Goal: Information Seeking & Learning: Learn about a topic

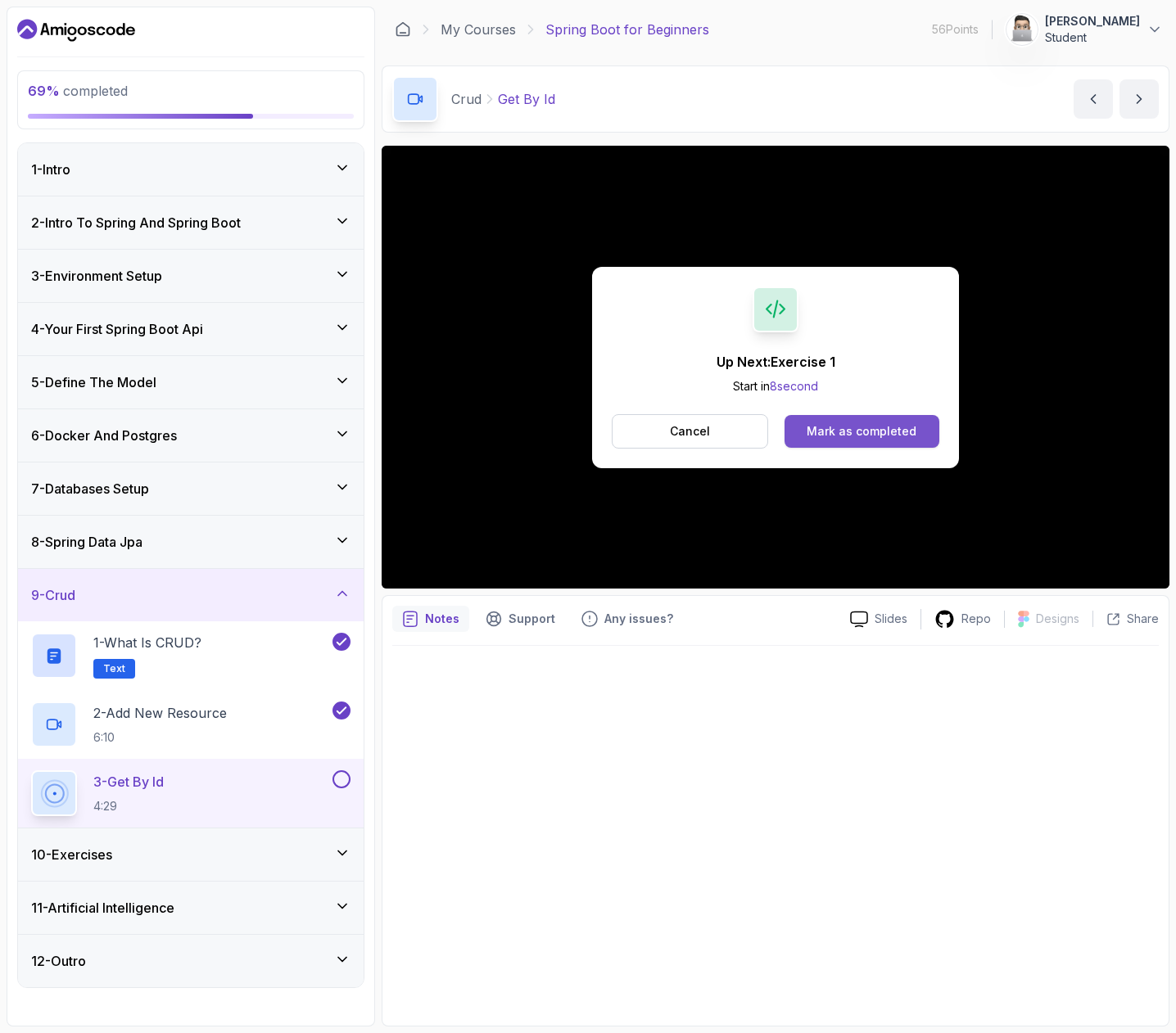
click at [867, 437] on div "Mark as completed" at bounding box center [861, 431] width 110 height 17
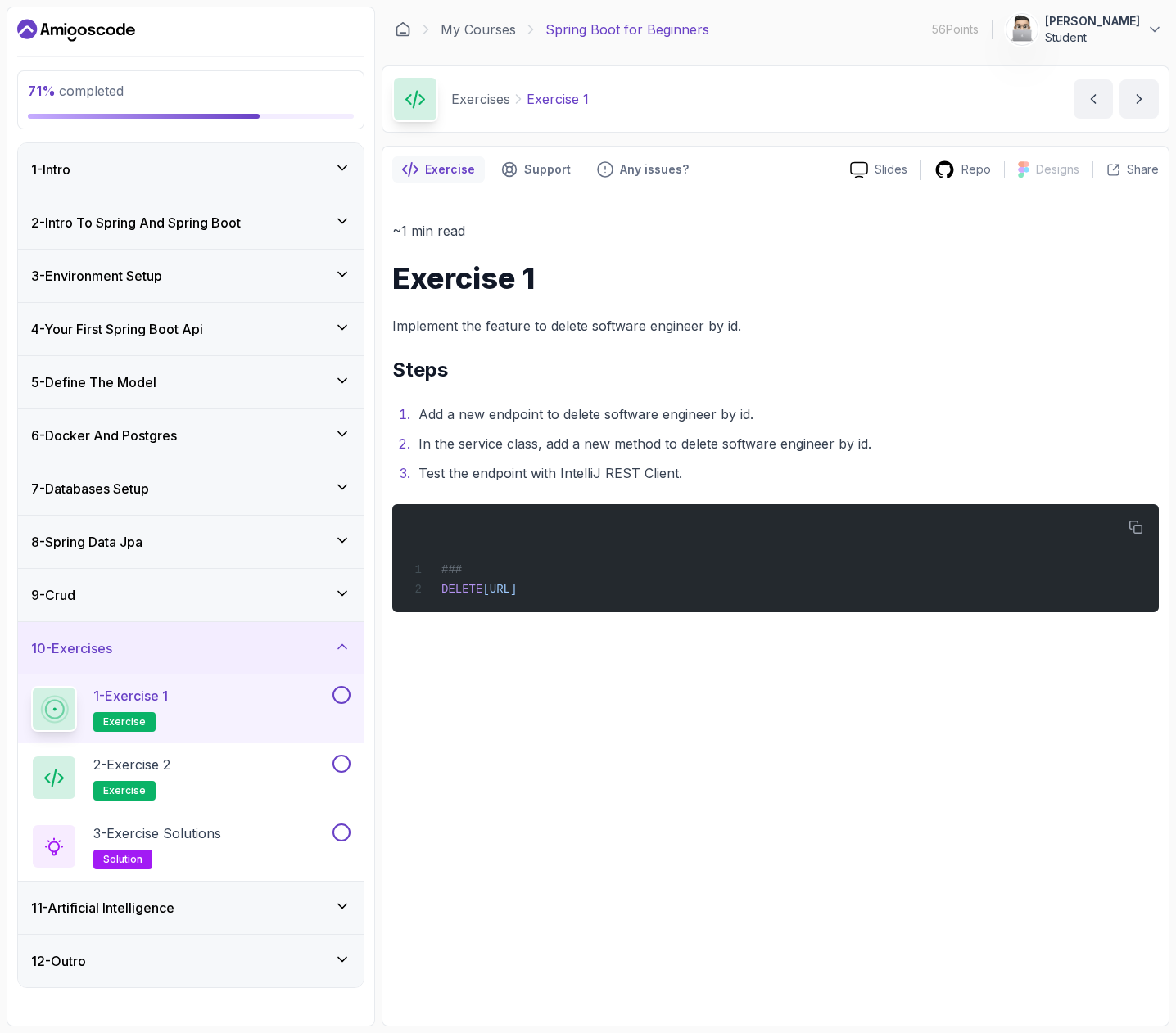
click at [314, 598] on div "9 - Crud" at bounding box center [190, 596] width 320 height 20
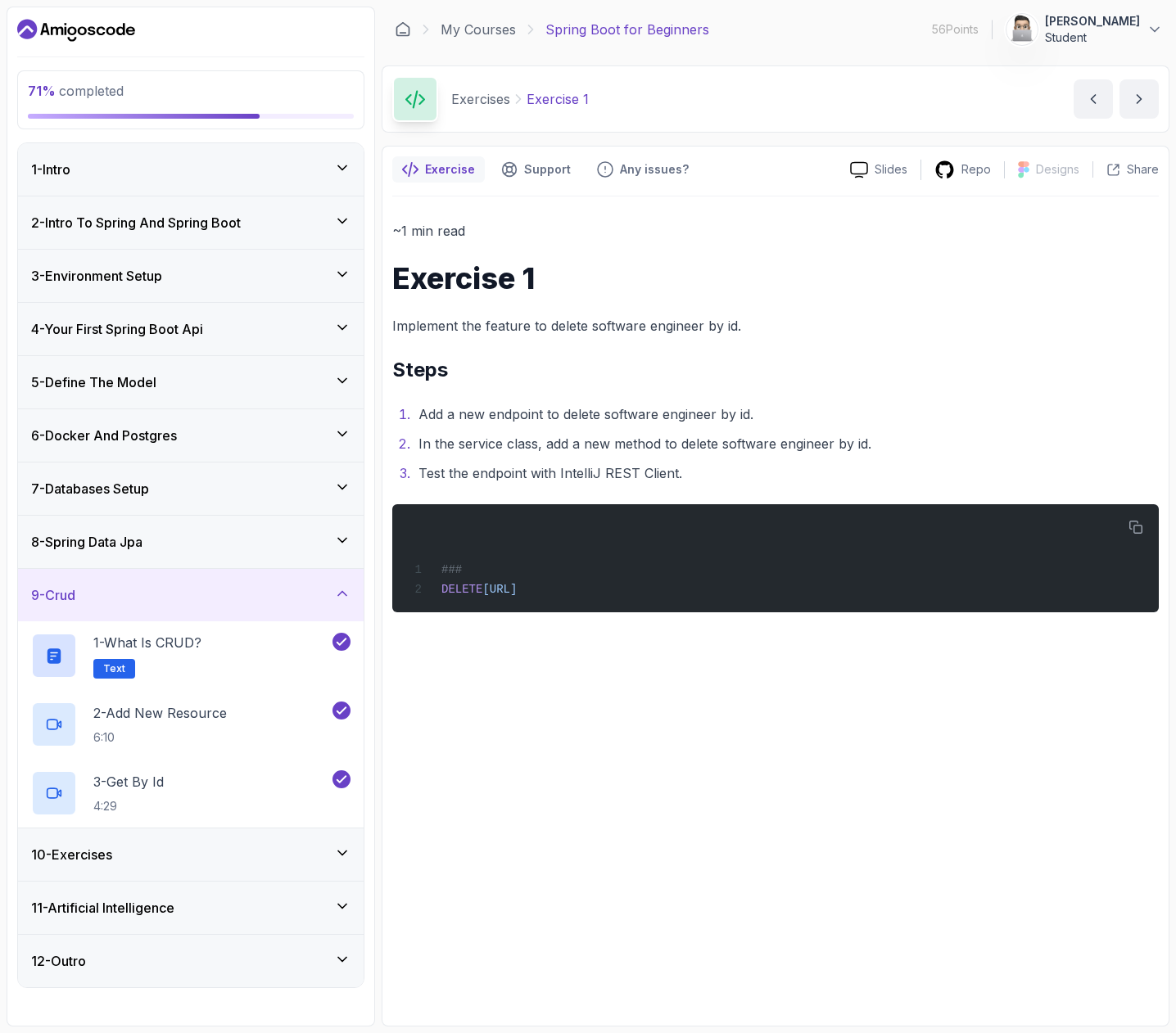
click at [324, 592] on div "9 - Crud" at bounding box center [190, 596] width 320 height 20
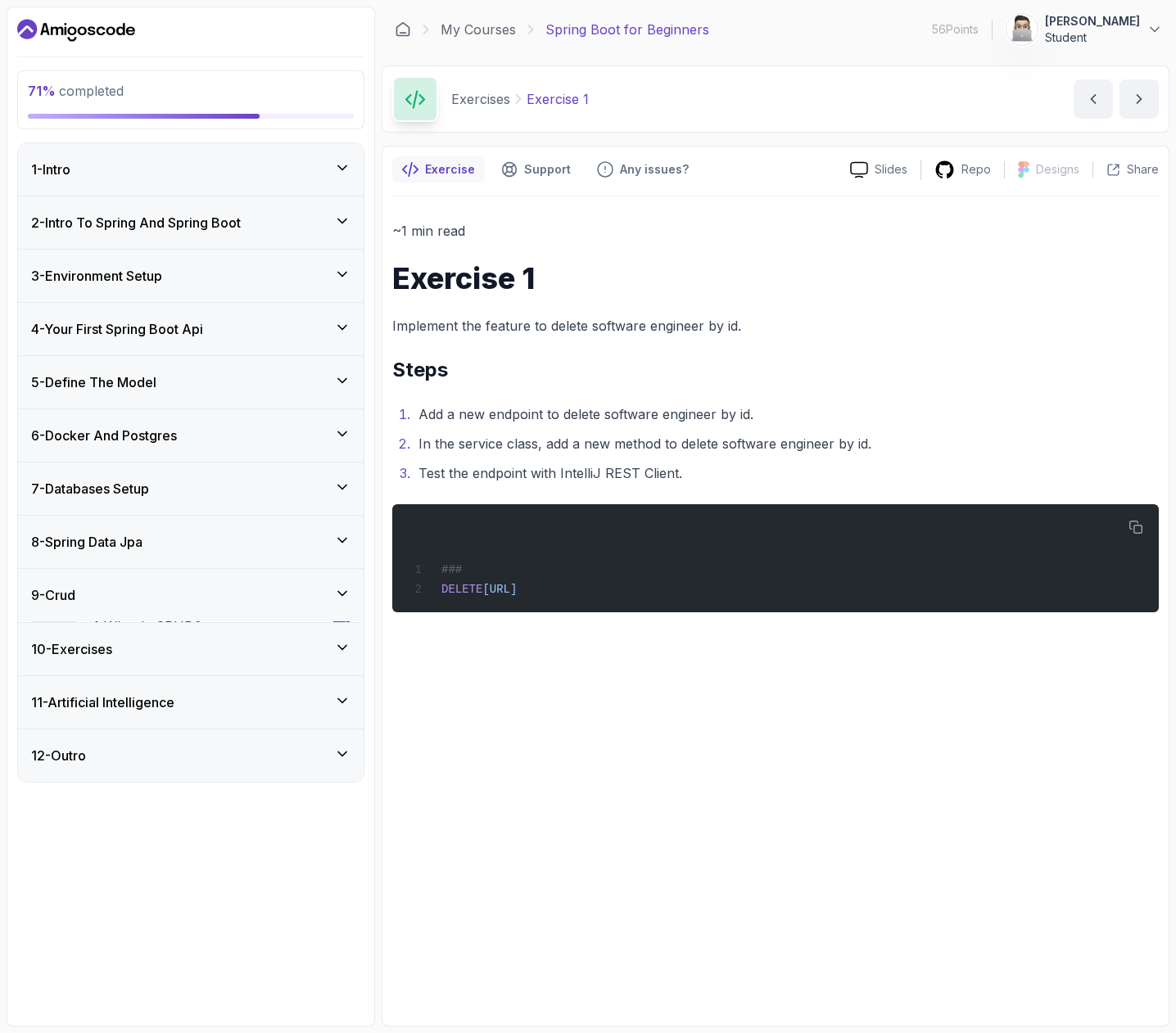
click at [322, 538] on div "8 - Spring Data Jpa" at bounding box center [190, 542] width 320 height 20
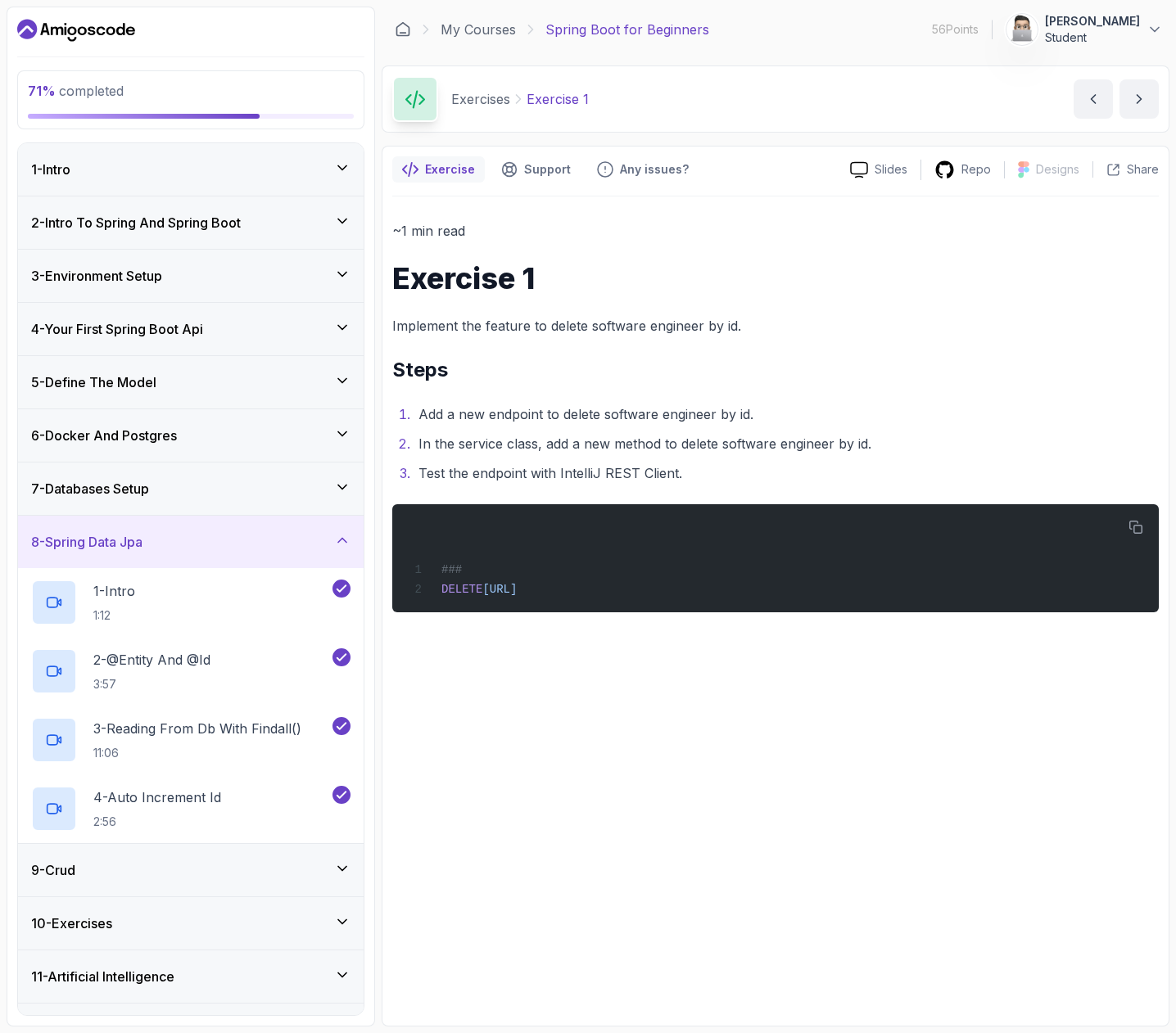
click at [322, 538] on div "8 - Spring Data Jpa" at bounding box center [190, 542] width 320 height 20
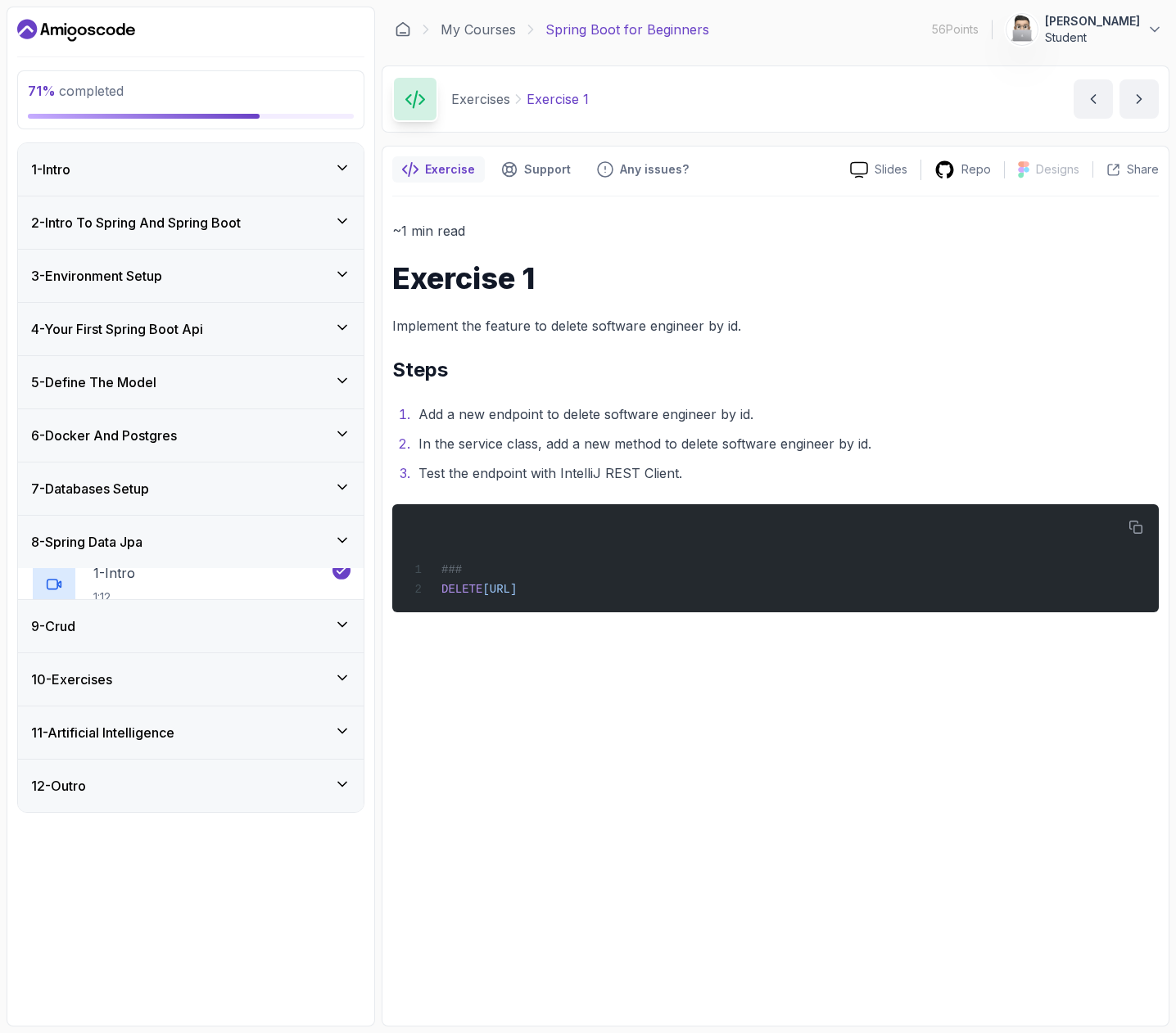
click at [335, 486] on icon at bounding box center [343, 487] width 17 height 17
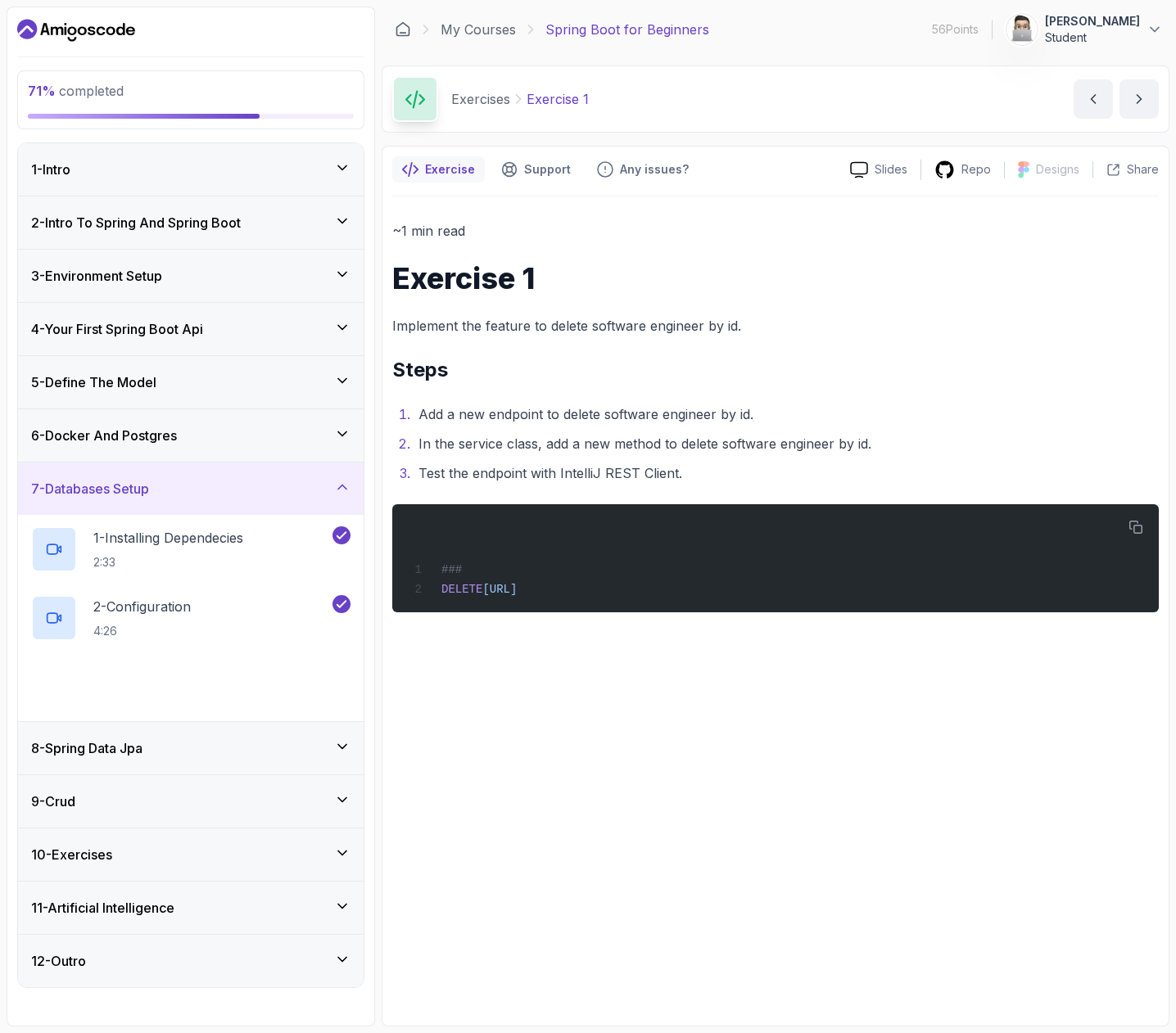
click at [335, 486] on icon at bounding box center [343, 487] width 17 height 17
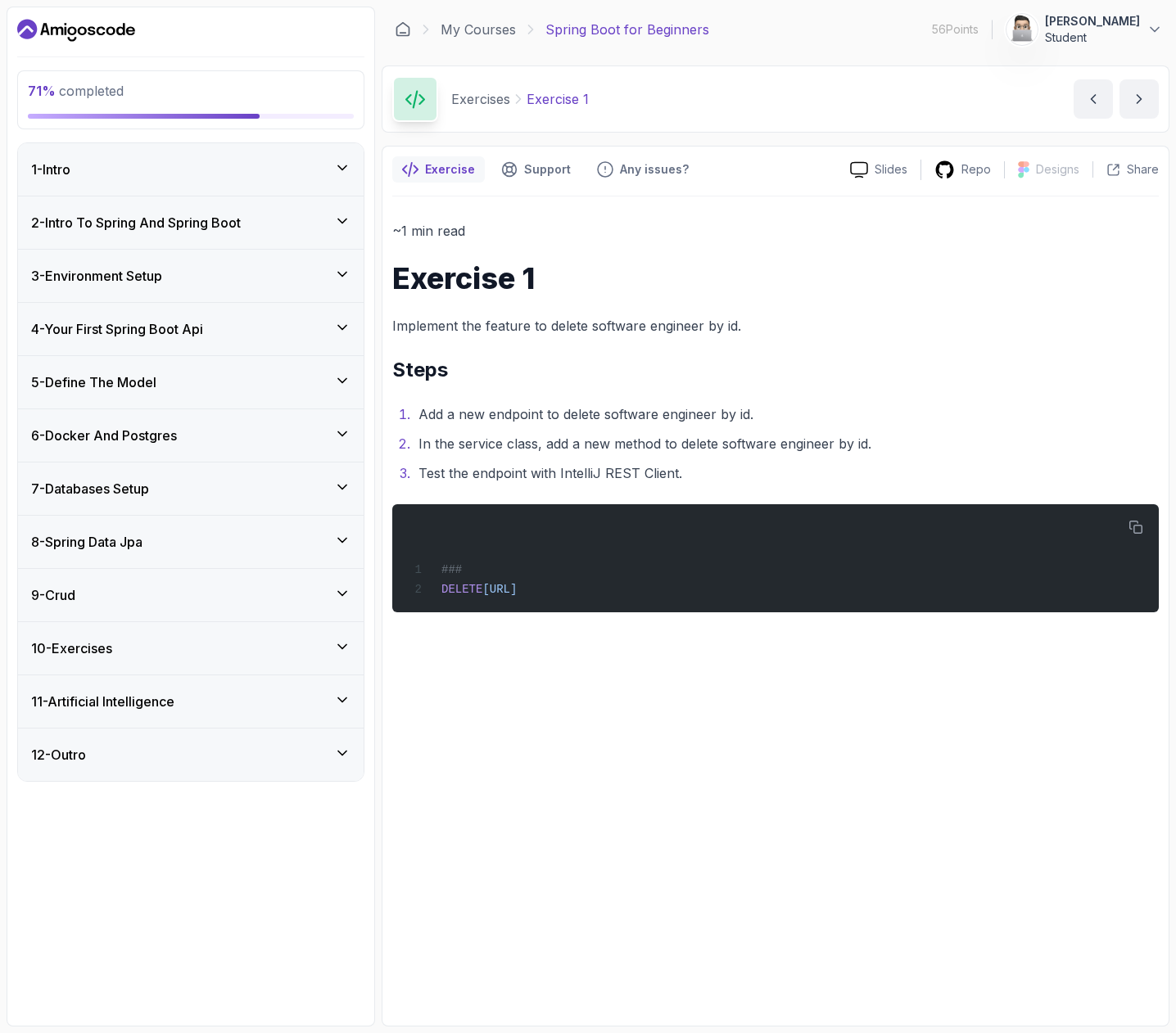
click at [862, 709] on div "~1 min read Exercise 1 Implement the feature to delete software engineer by id.…" at bounding box center [775, 607] width 766 height 819
click at [344, 651] on icon at bounding box center [343, 646] width 17 height 17
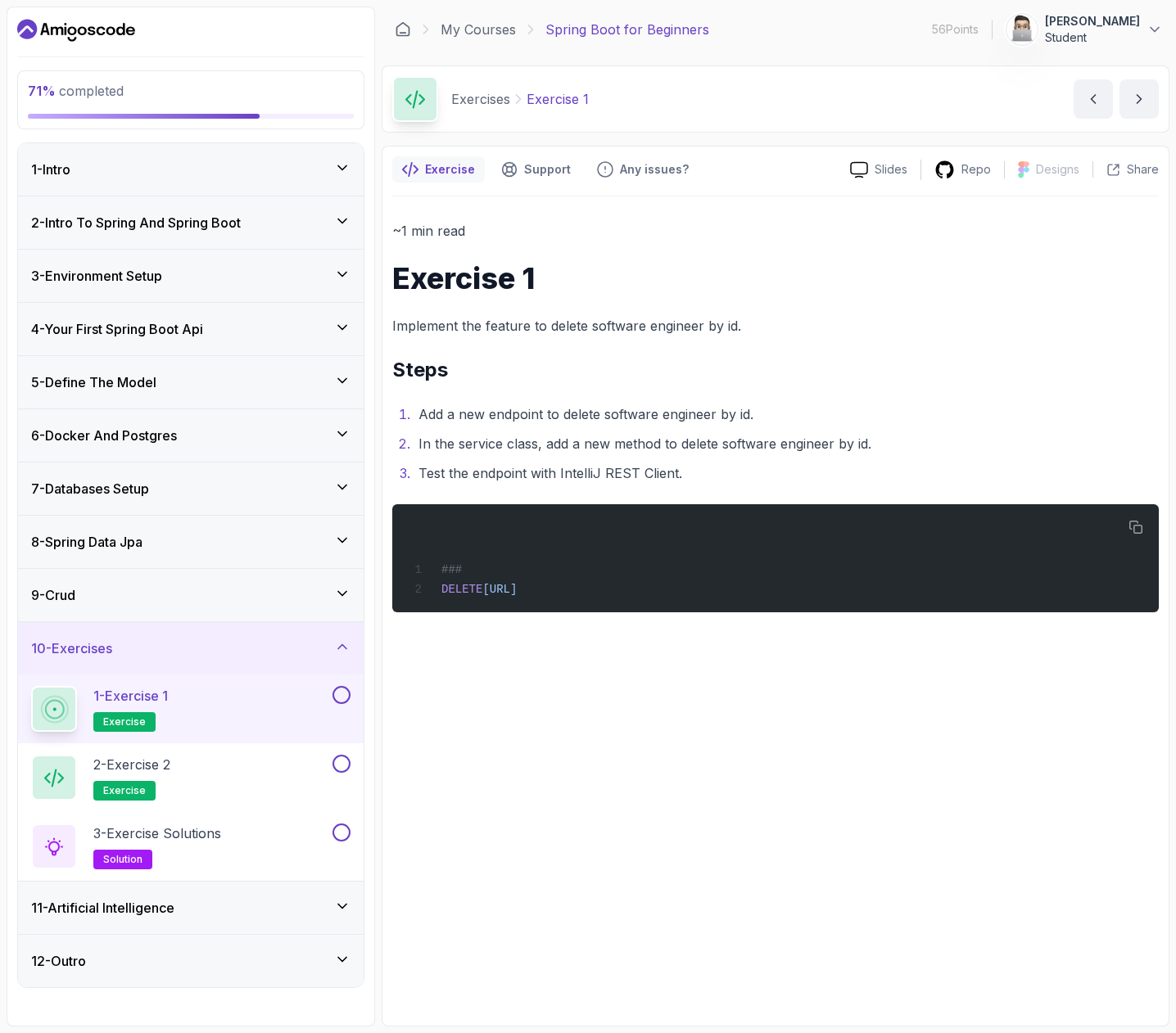
click at [344, 696] on button at bounding box center [342, 695] width 18 height 18
click at [277, 768] on div "2 - Exercise 2 exercise" at bounding box center [179, 778] width 298 height 46
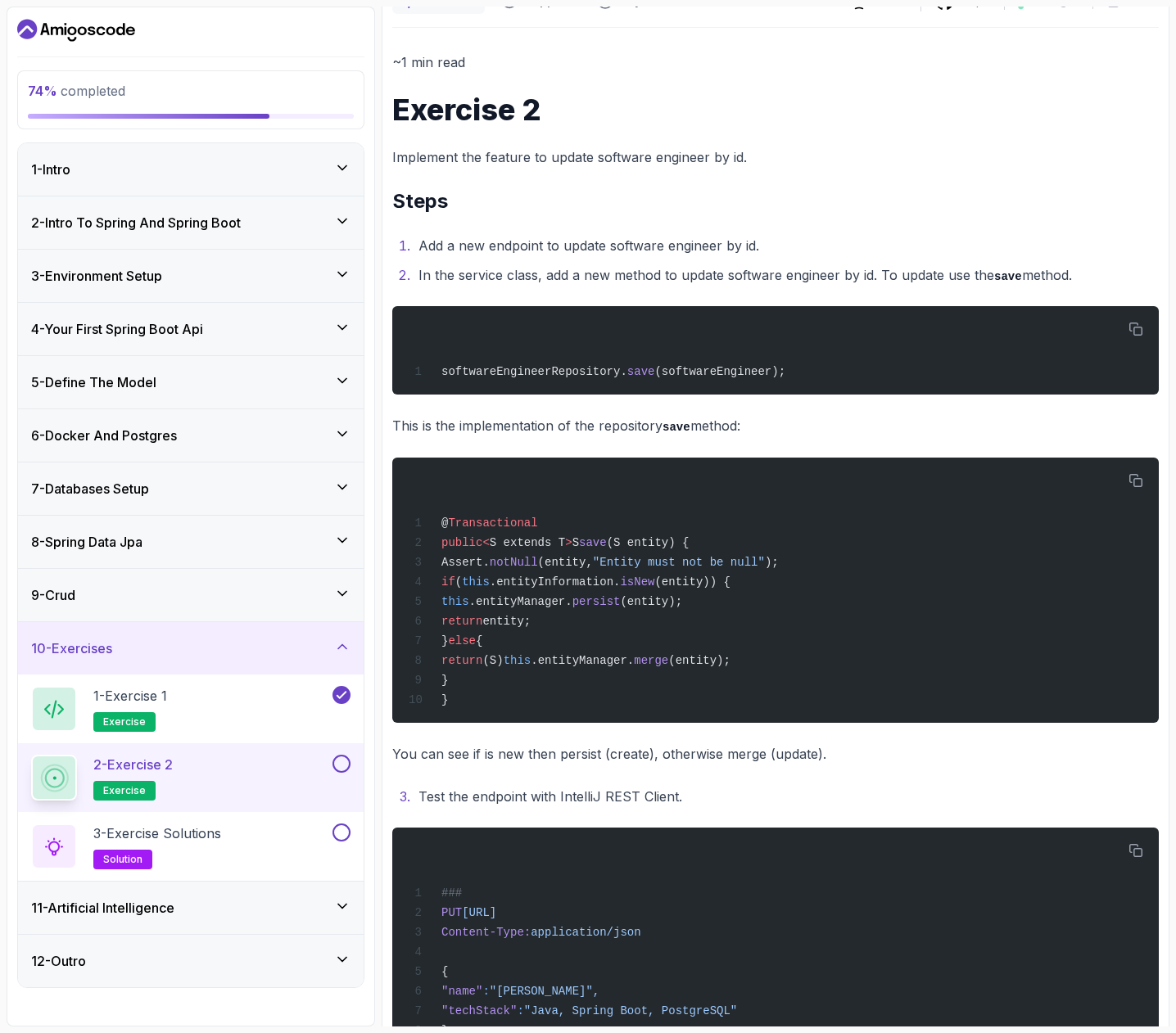
scroll to position [229, 0]
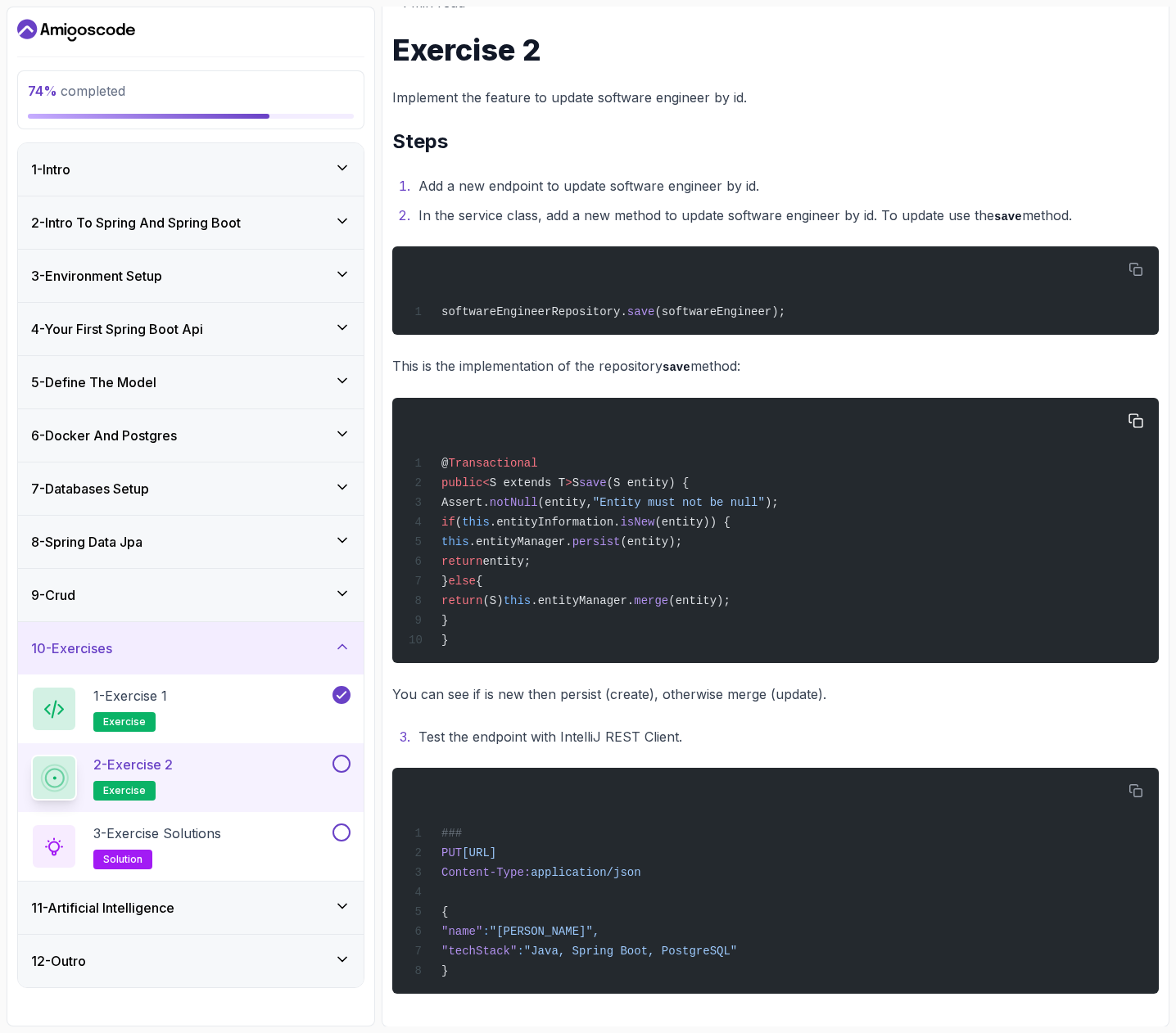
click at [468, 642] on div "@ Transactional public < S extends T > S save (S entity) { Assert. notNull (ent…" at bounding box center [776, 530] width 740 height 245
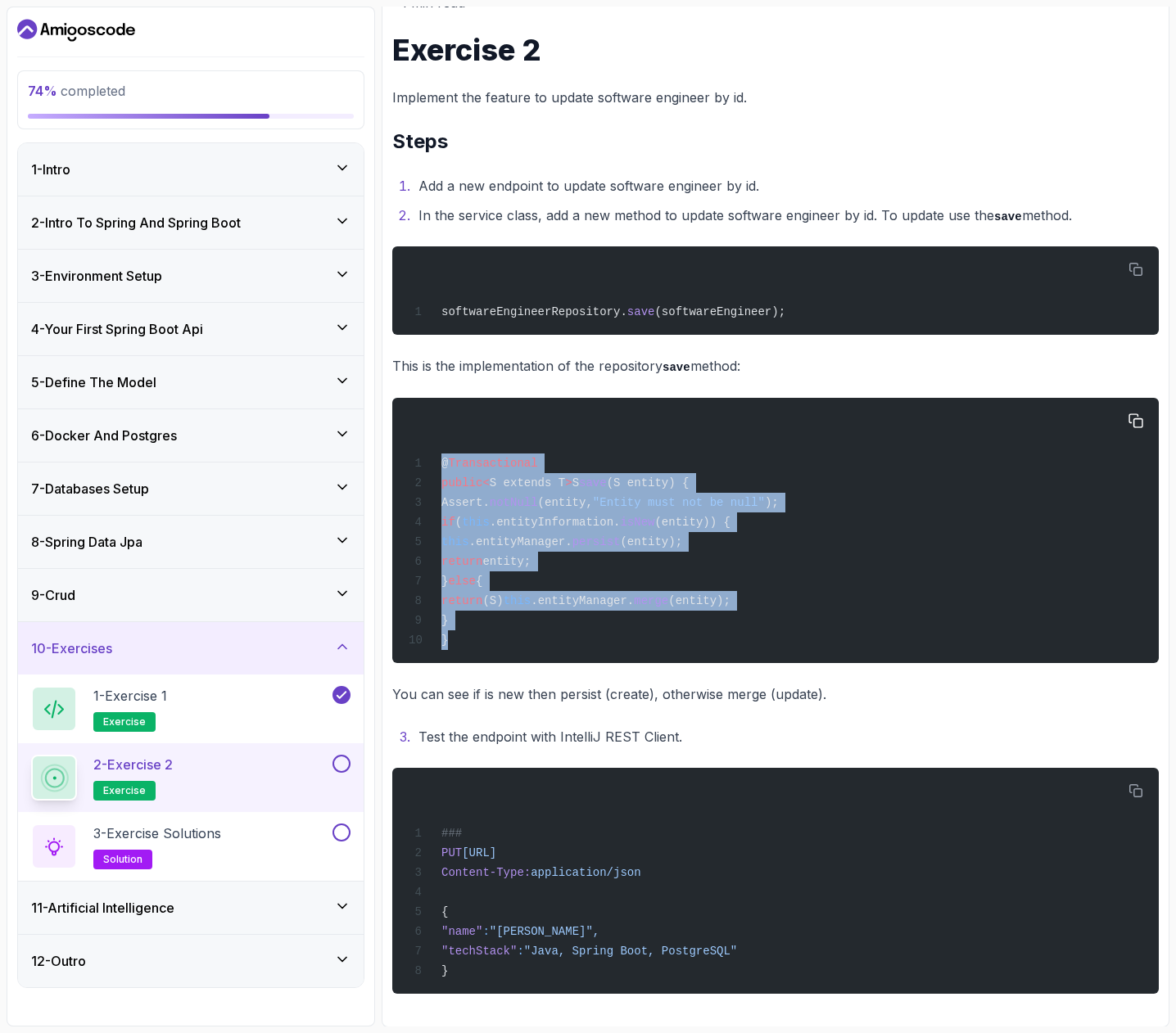
drag, startPoint x: 465, startPoint y: 643, endPoint x: 439, endPoint y: 462, distance: 182.9
click at [439, 462] on div "@ Transactional public < S extends T > S save (S entity) { Assert. notNull (ent…" at bounding box center [776, 530] width 740 height 245
copy code "@ Transactional public < S extends T > S save (S entity) { Assert. notNull (ent…"
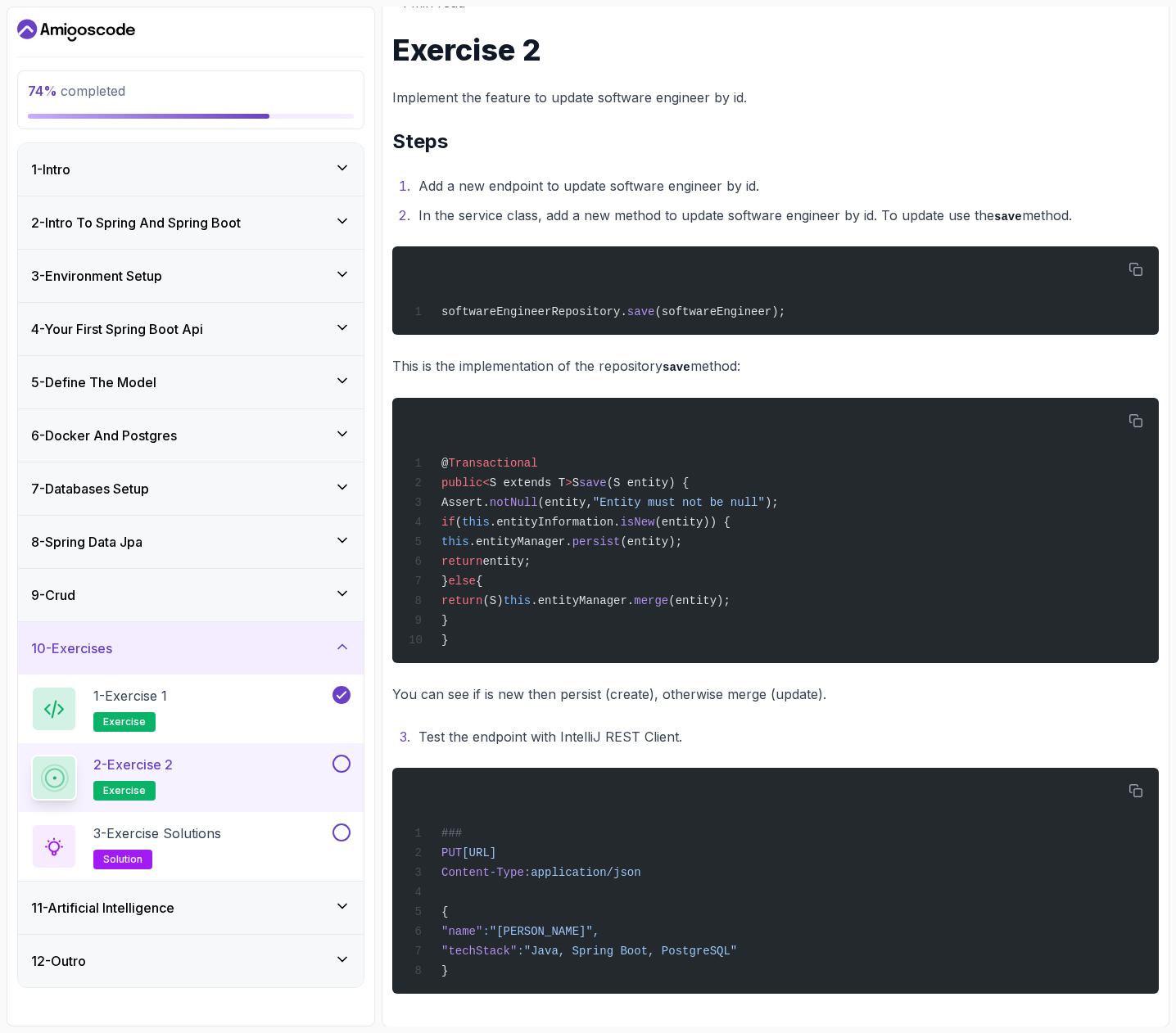
click at [827, 702] on p "You can see if is new then persist (create), otherwise merge (update)." at bounding box center [775, 694] width 766 height 23
drag, startPoint x: 420, startPoint y: 176, endPoint x: 1092, endPoint y: 210, distance: 672.9
click at [1092, 210] on ol "Add a new endpoint to update software engineer by id. In the service class, add…" at bounding box center [775, 201] width 766 height 53
click at [415, 86] on p "Implement the feature to update software engineer by id." at bounding box center [775, 97] width 766 height 23
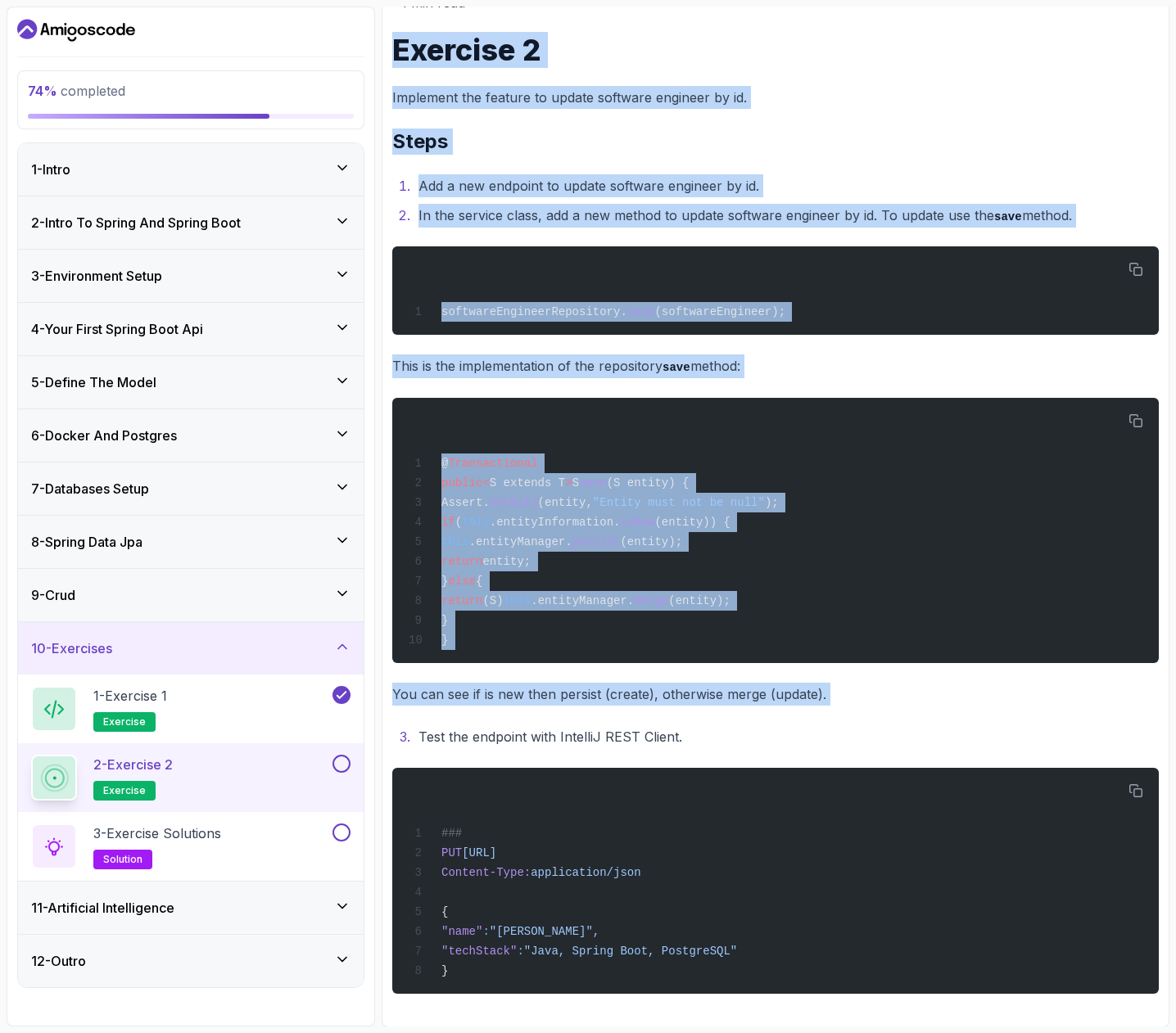
drag, startPoint x: 396, startPoint y: 49, endPoint x: 886, endPoint y: 709, distance: 822.0
click at [886, 709] on div "~1 min read Exercise 2 Implement the feature to update software engineer by id.…" at bounding box center [775, 493] width 766 height 1003
copy div "Exercise 2 Implement the feature to update software engineer by id. Steps Add a…"
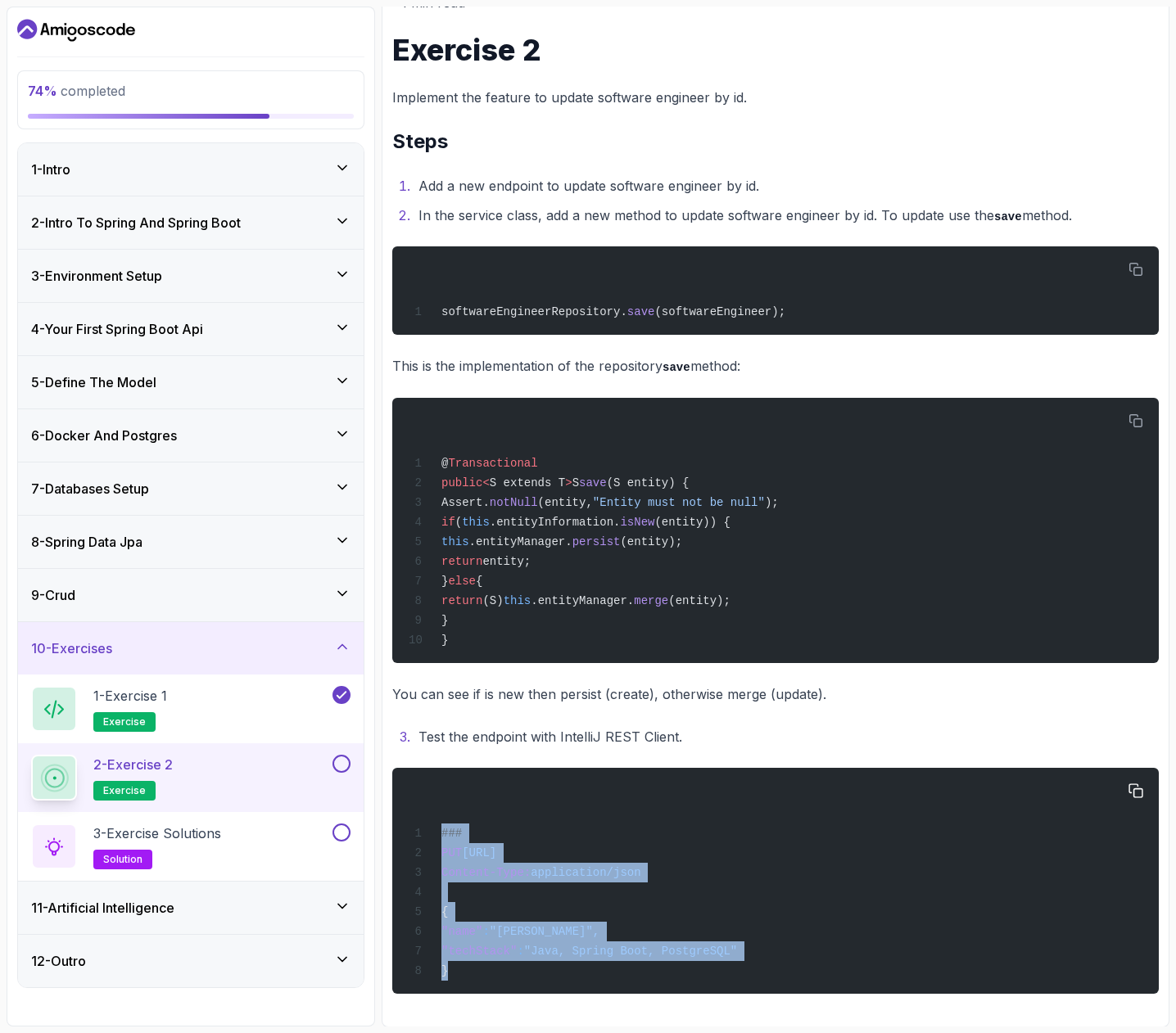
drag, startPoint x: 461, startPoint y: 972, endPoint x: 432, endPoint y: 835, distance: 140.0
click at [432, 835] on div "### PUT [URL] Content-Type: application/json { "name" : "[PERSON_NAME]", "techS…" at bounding box center [776, 881] width 740 height 207
copy code "### PUT [URL] Content-Type: application/json { "name" : "[PERSON_NAME]", "techS…"
click at [341, 761] on button at bounding box center [342, 764] width 18 height 18
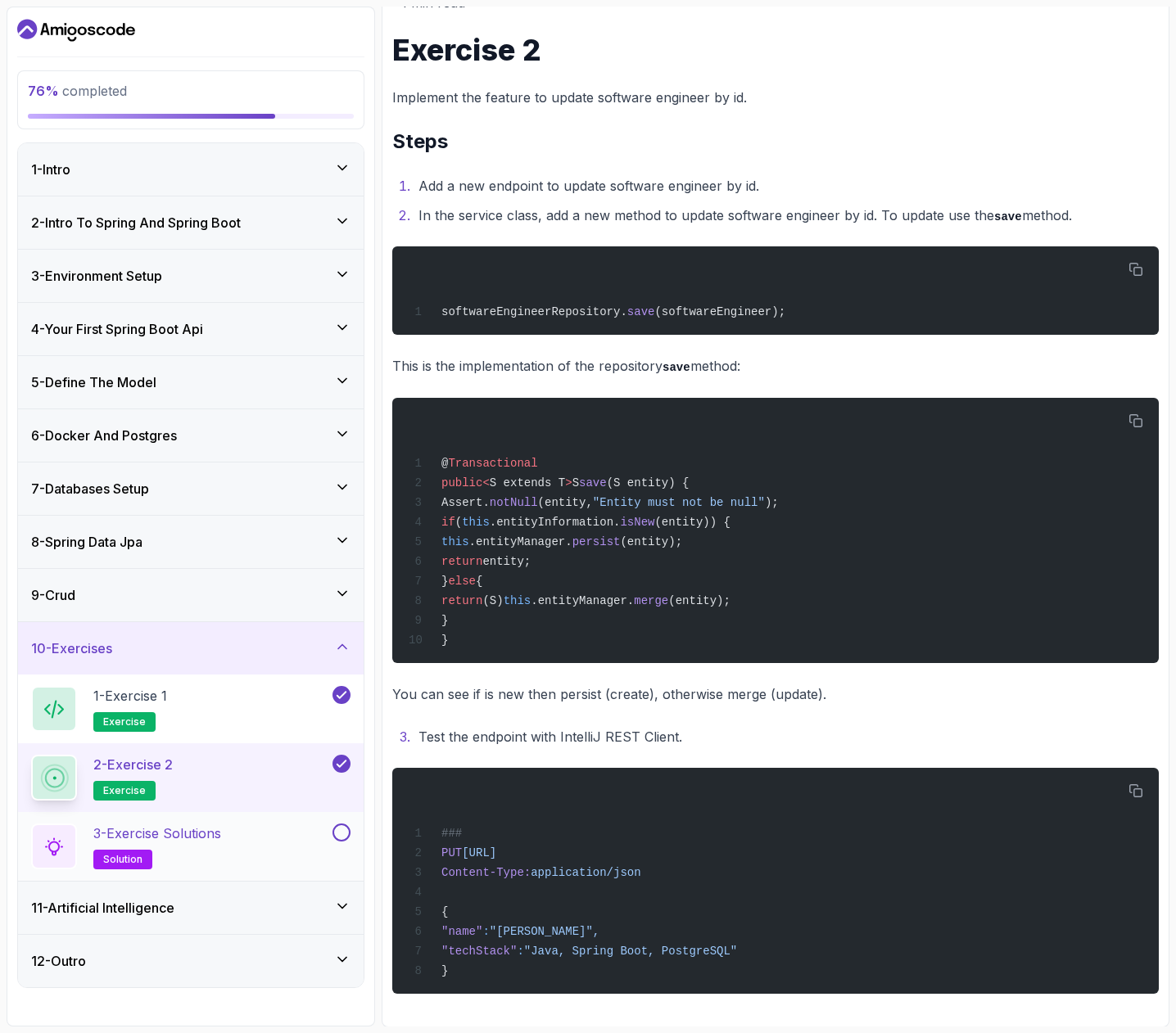
click at [258, 842] on div "3 - Exercise Solutions solution" at bounding box center [179, 846] width 298 height 46
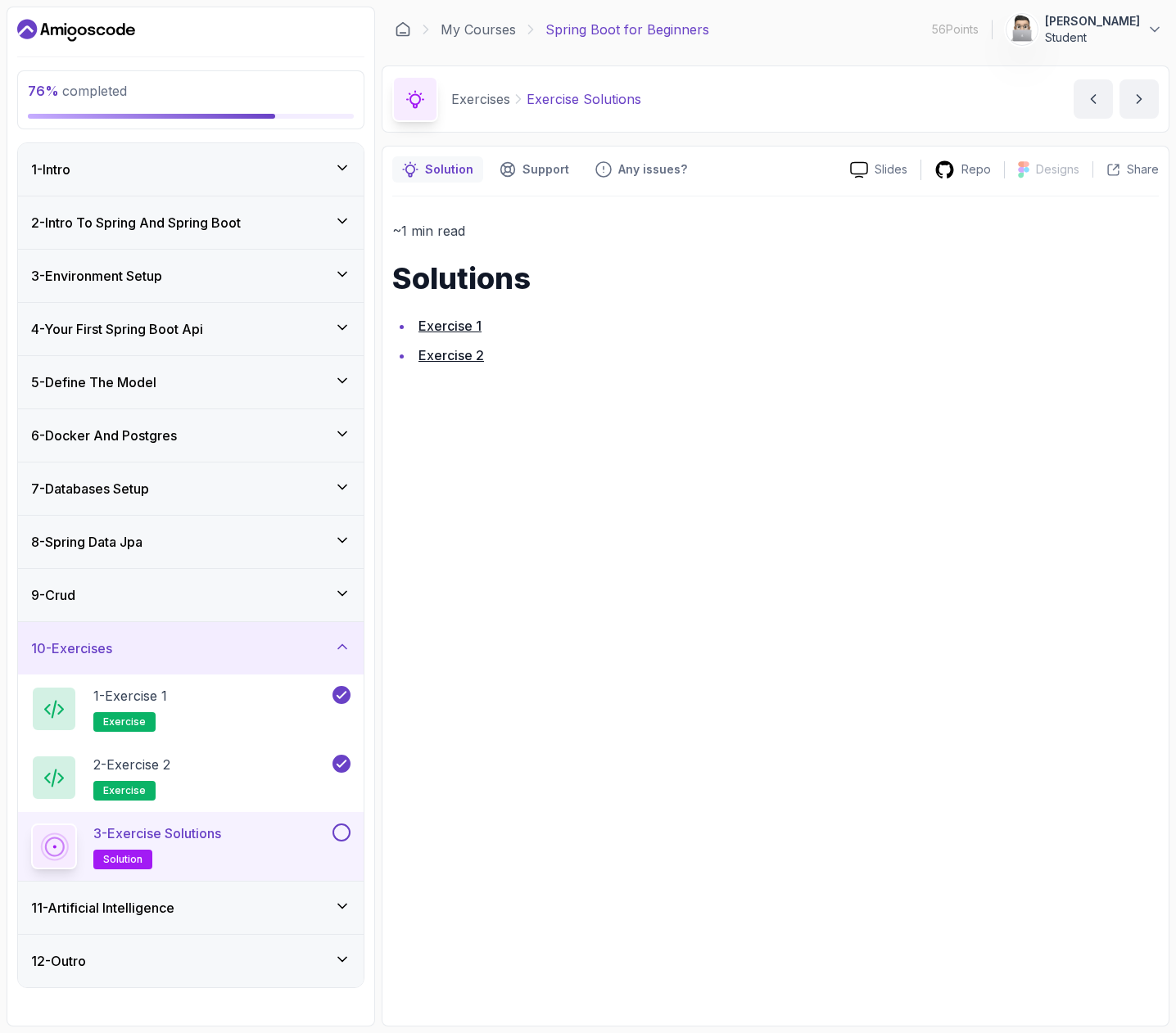
click at [446, 352] on link "Exercise 2" at bounding box center [451, 355] width 65 height 17
click at [343, 829] on button at bounding box center [342, 832] width 18 height 18
click at [341, 902] on icon at bounding box center [343, 906] width 17 height 17
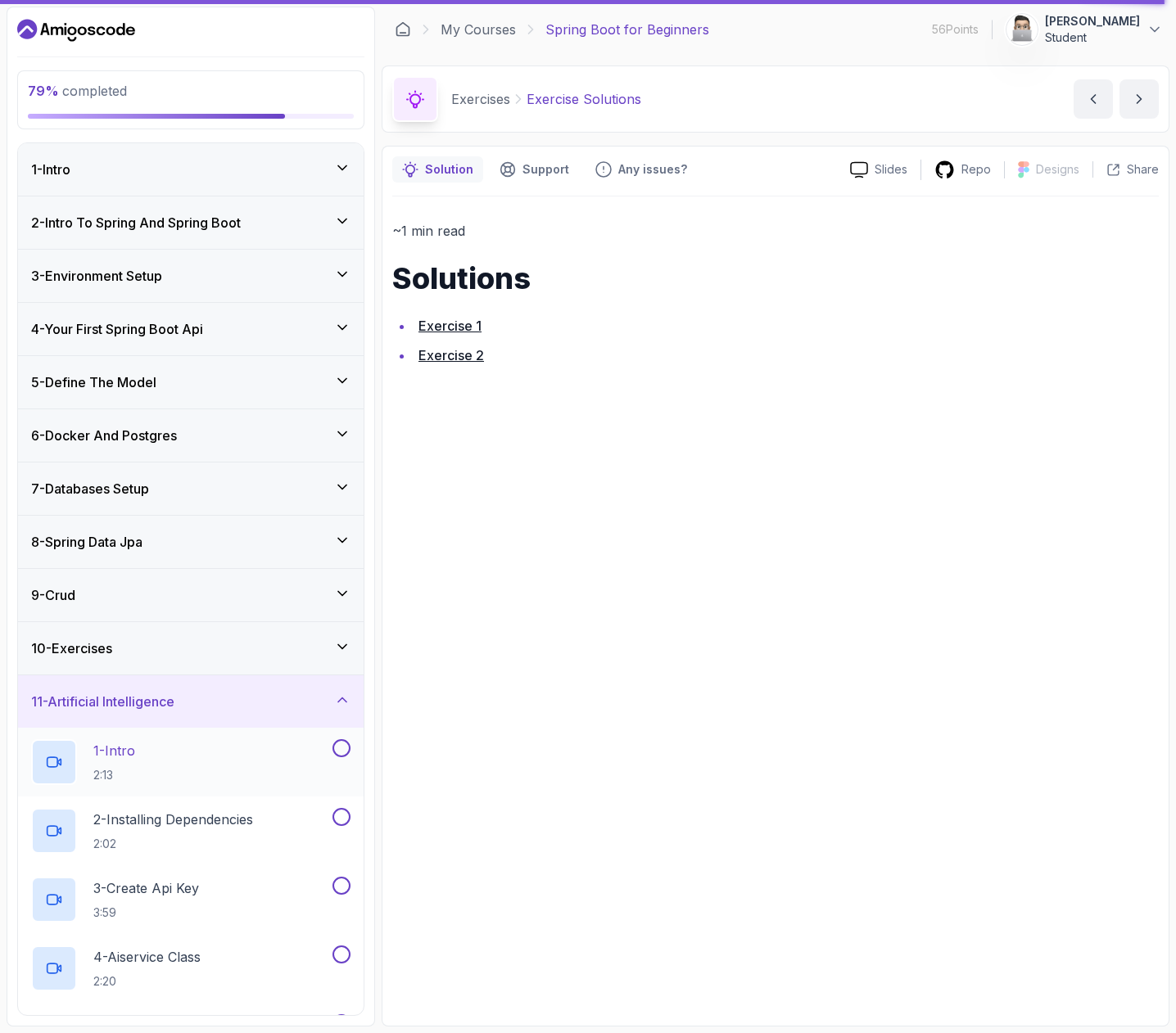
click at [231, 768] on div "1 - Intro 2:13" at bounding box center [179, 762] width 298 height 46
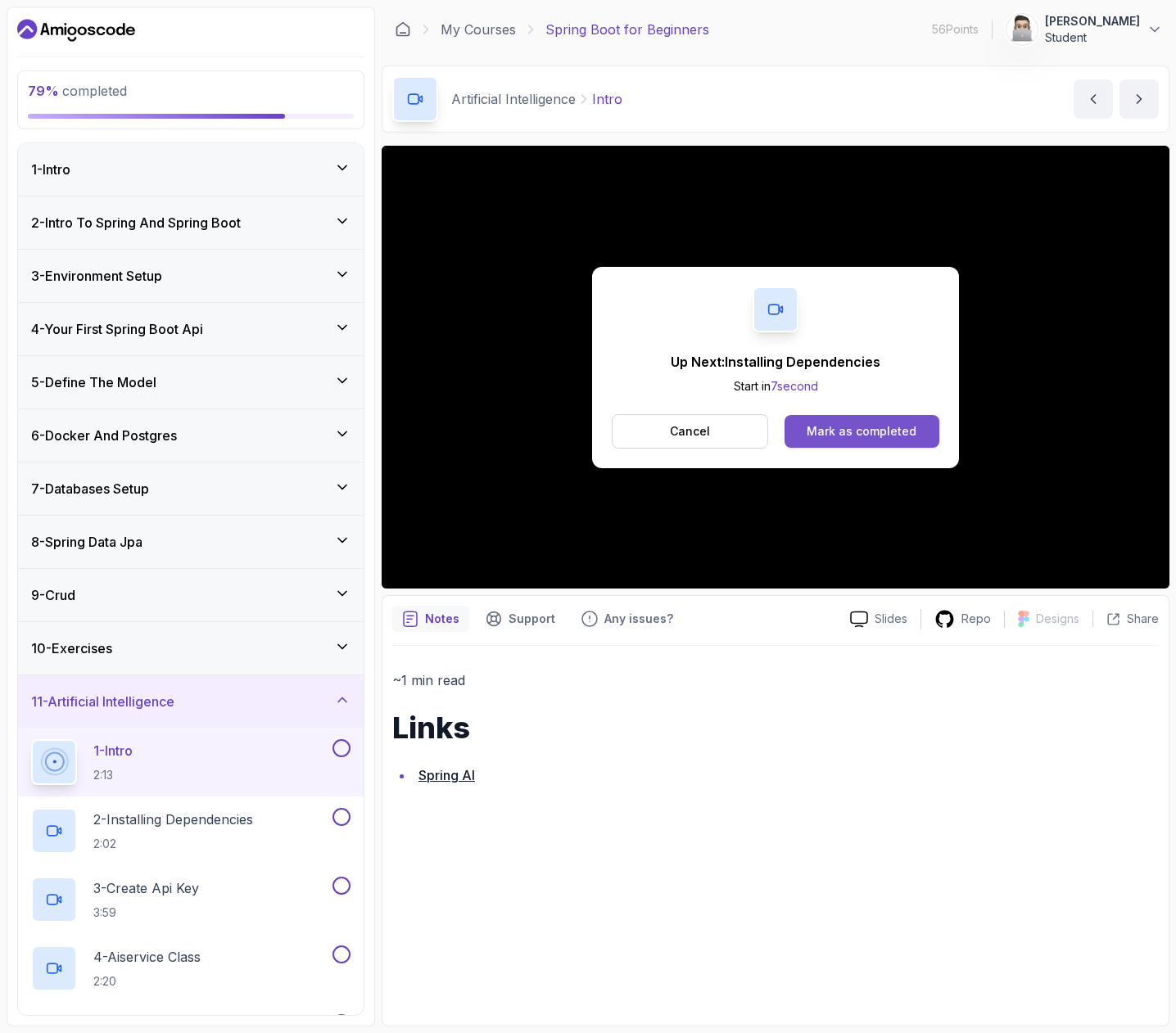
click at [894, 435] on div "Mark as completed" at bounding box center [861, 431] width 110 height 17
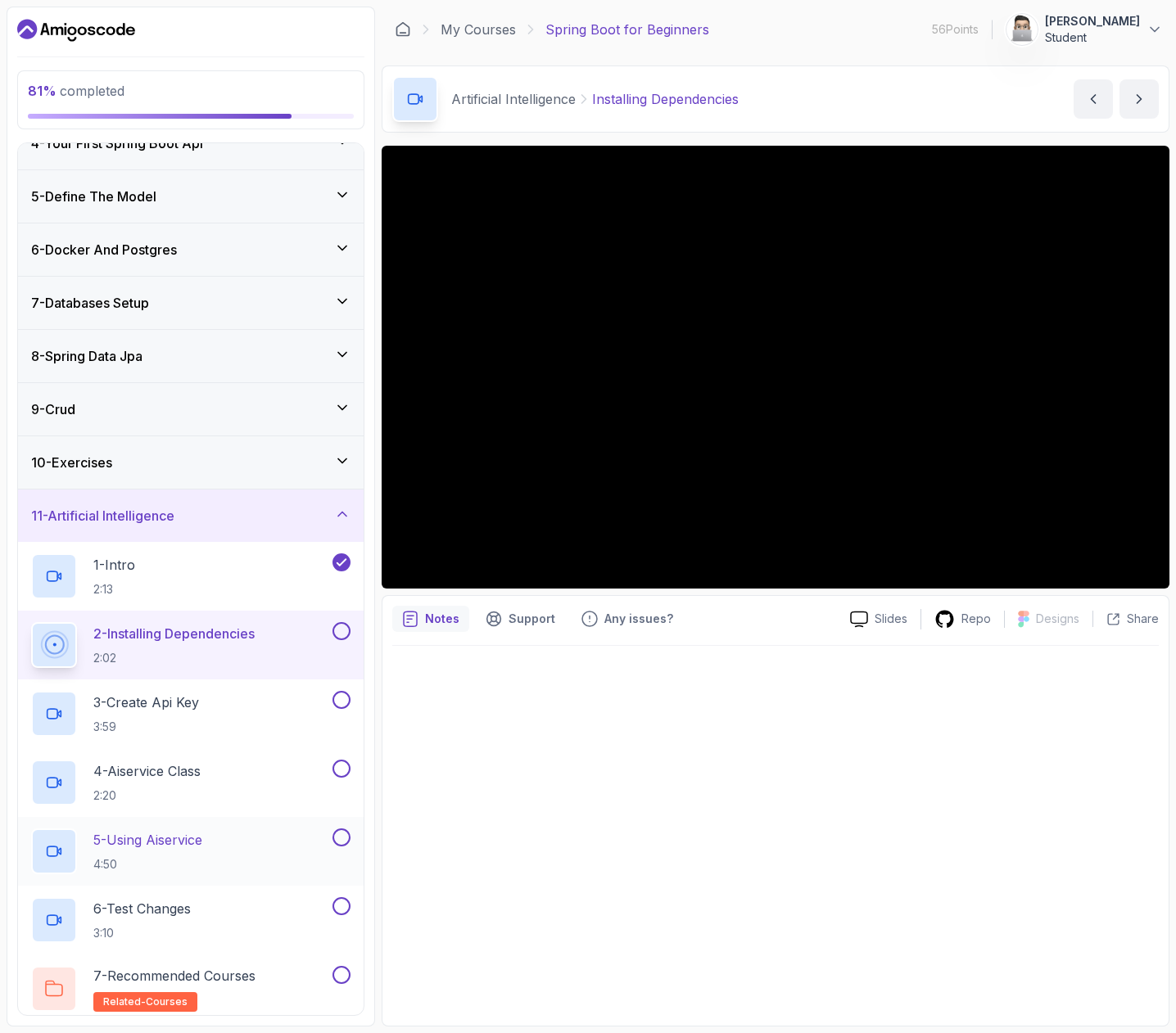
scroll to position [247, 0]
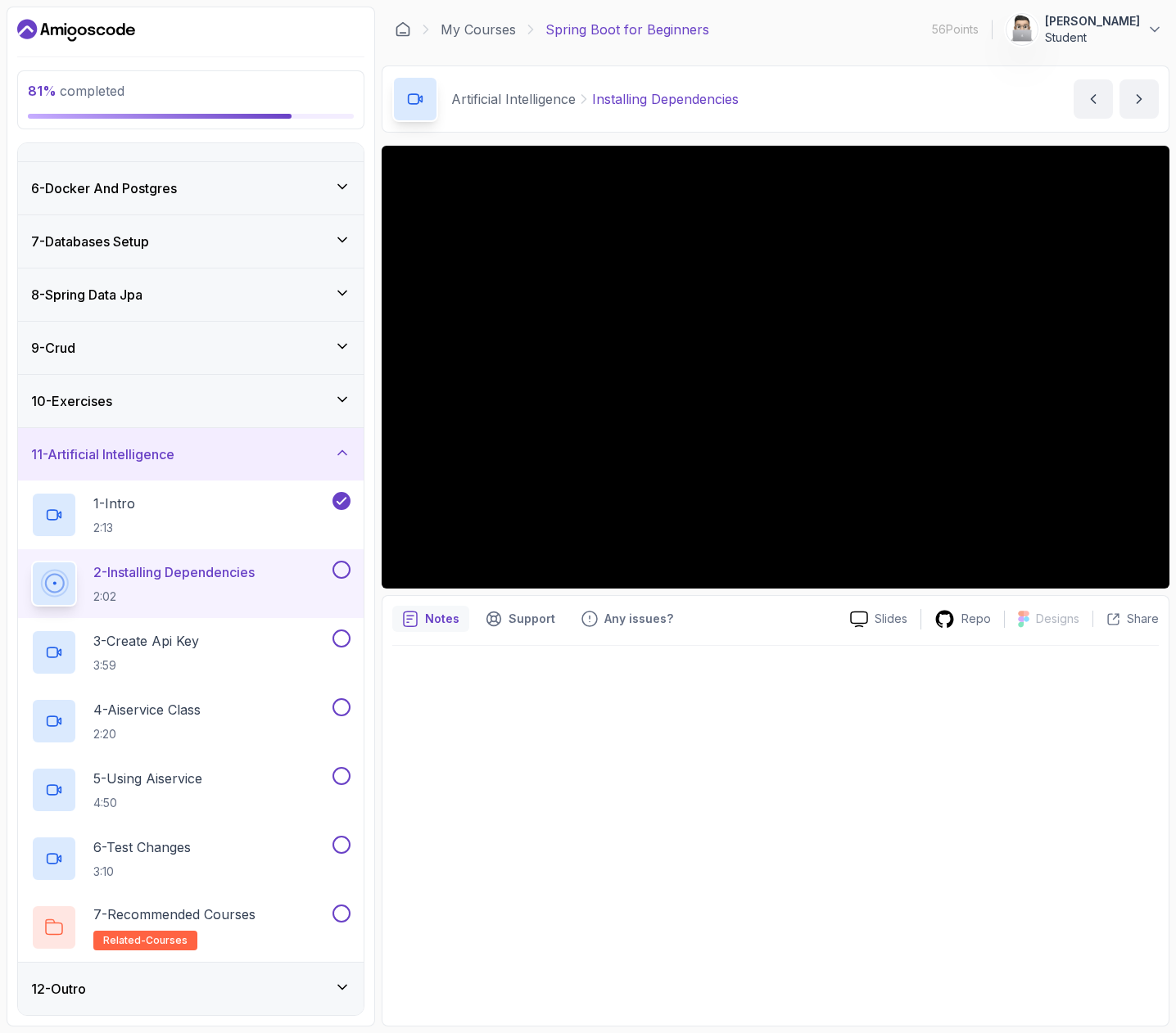
click at [312, 986] on div "12 - Outro" at bounding box center [190, 989] width 320 height 20
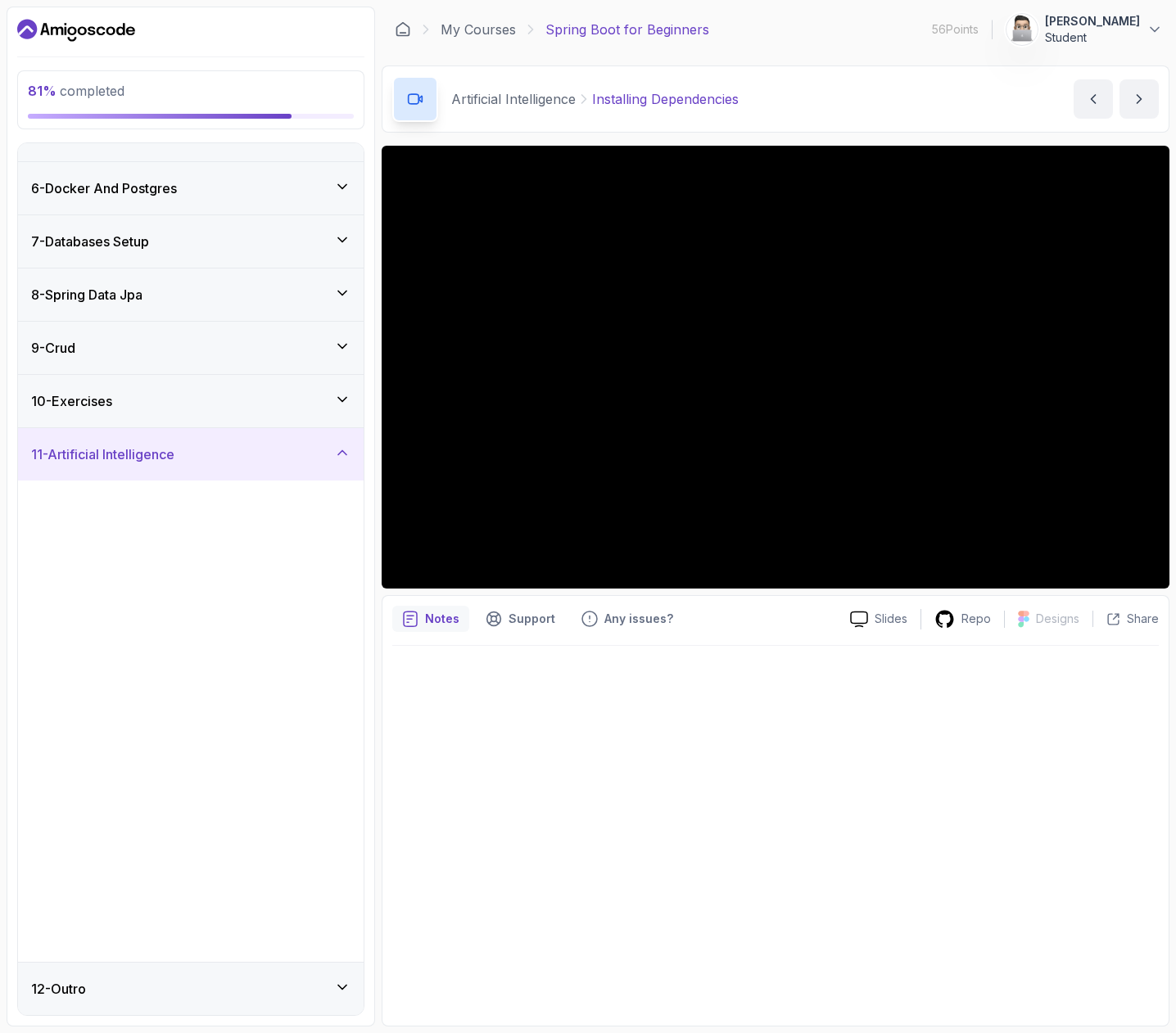
scroll to position [0, 0]
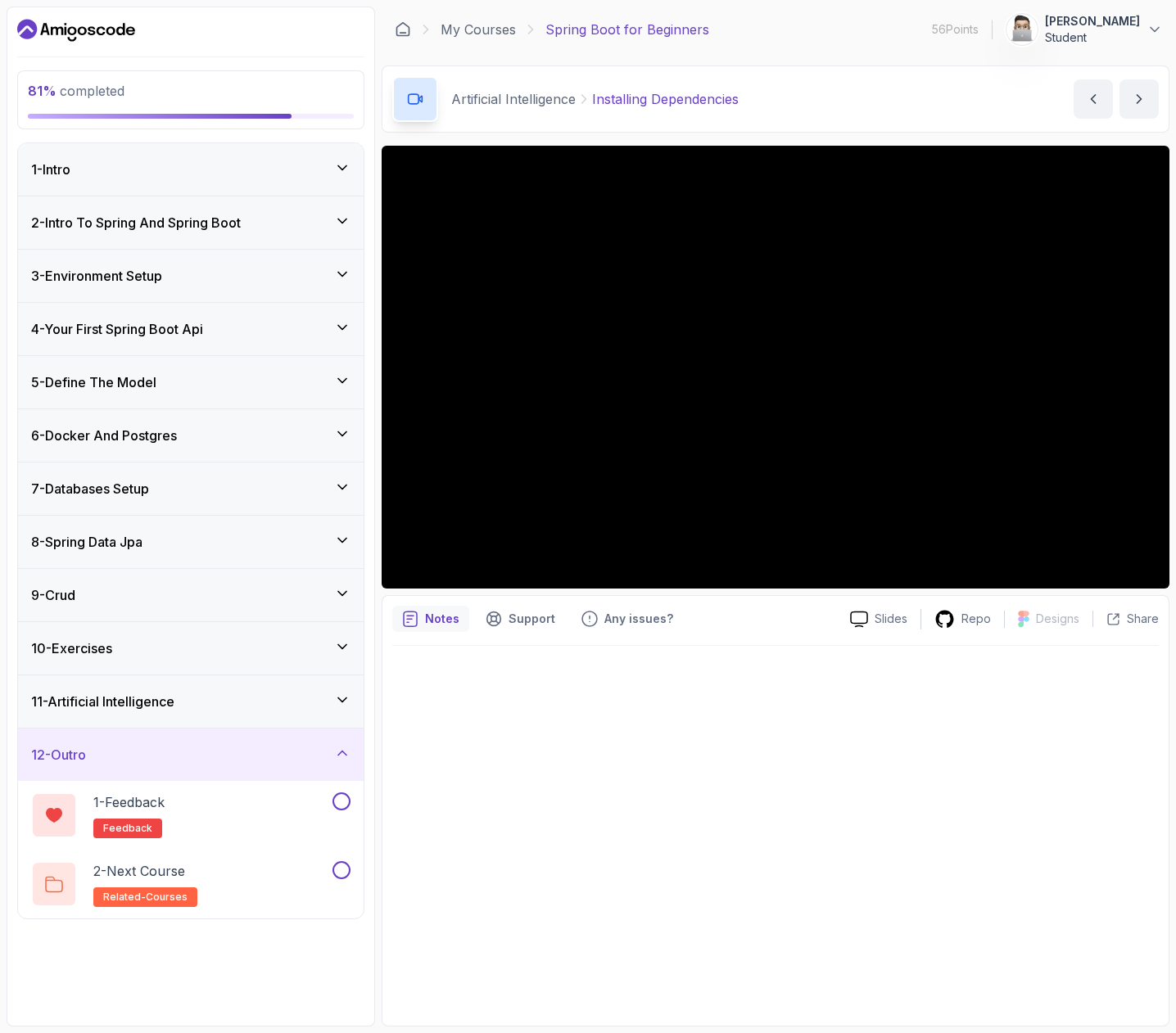
click at [329, 700] on div "11 - Artificial Intelligence" at bounding box center [190, 702] width 320 height 20
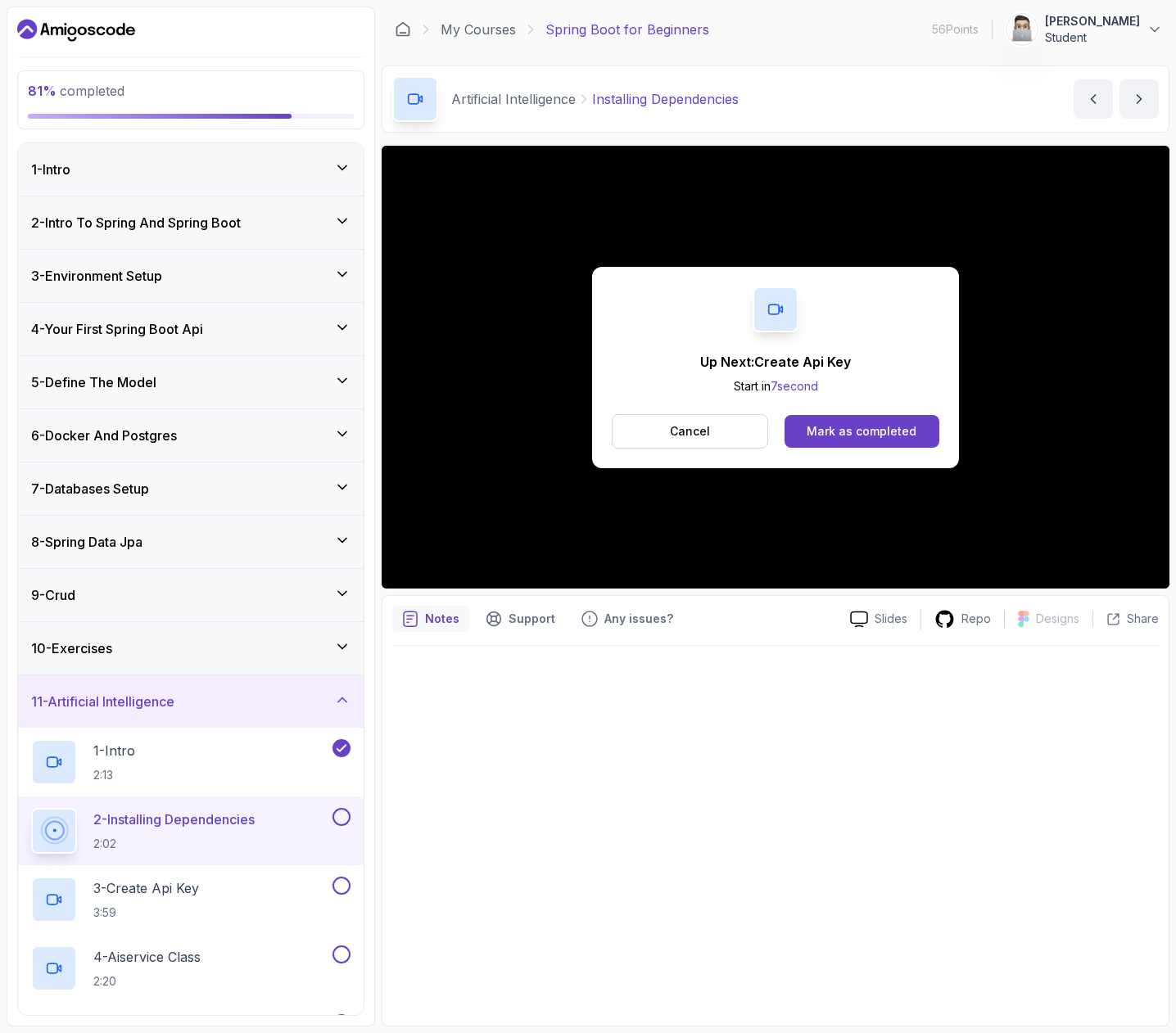
click at [340, 818] on button at bounding box center [342, 817] width 18 height 18
click at [905, 424] on div "Mark as completed" at bounding box center [861, 431] width 110 height 17
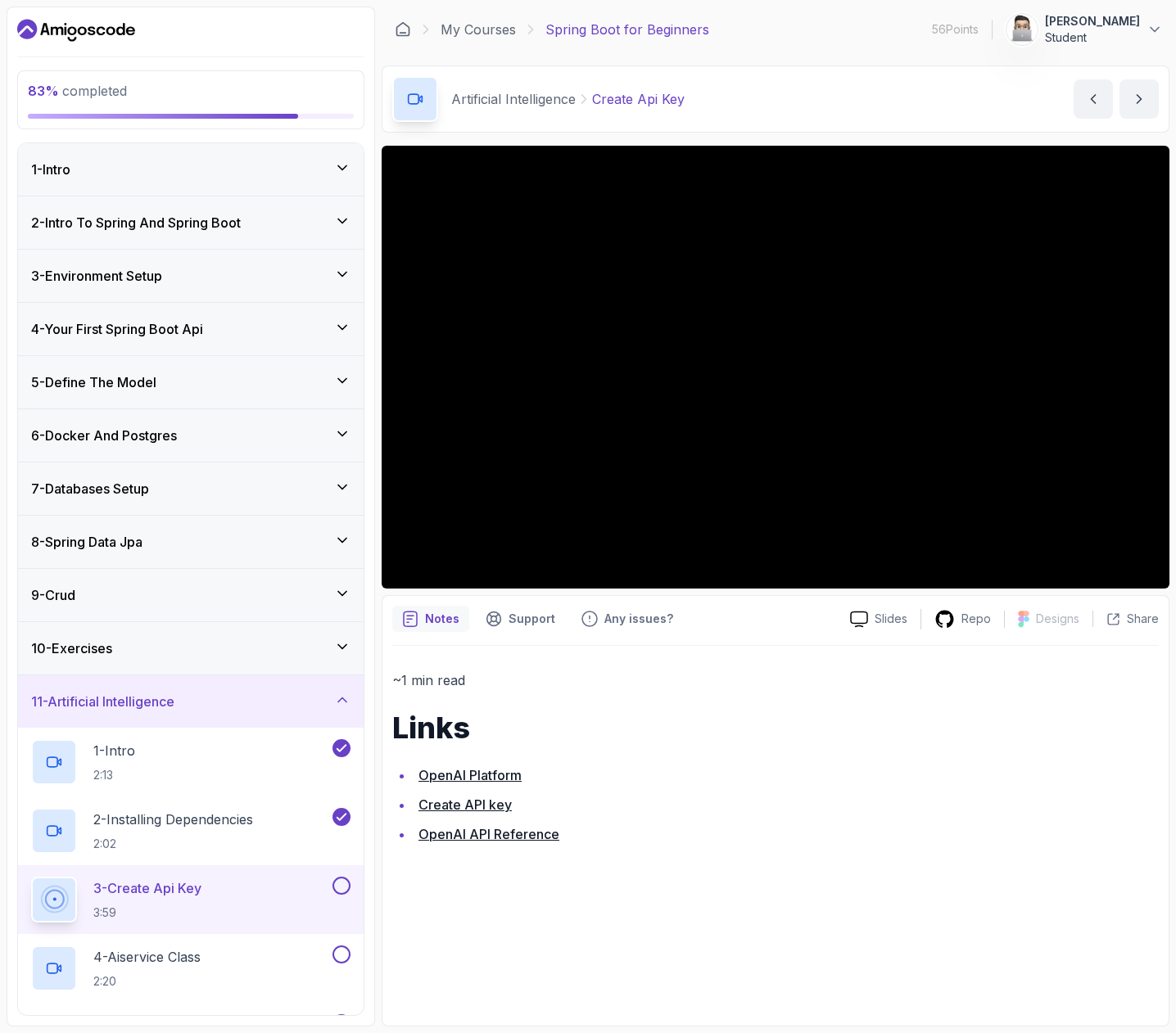
click at [482, 772] on link "OpenAI Platform" at bounding box center [470, 775] width 103 height 17
click at [471, 775] on link "OpenAI Platform" at bounding box center [470, 775] width 103 height 17
